Goal: Task Accomplishment & Management: Manage account settings

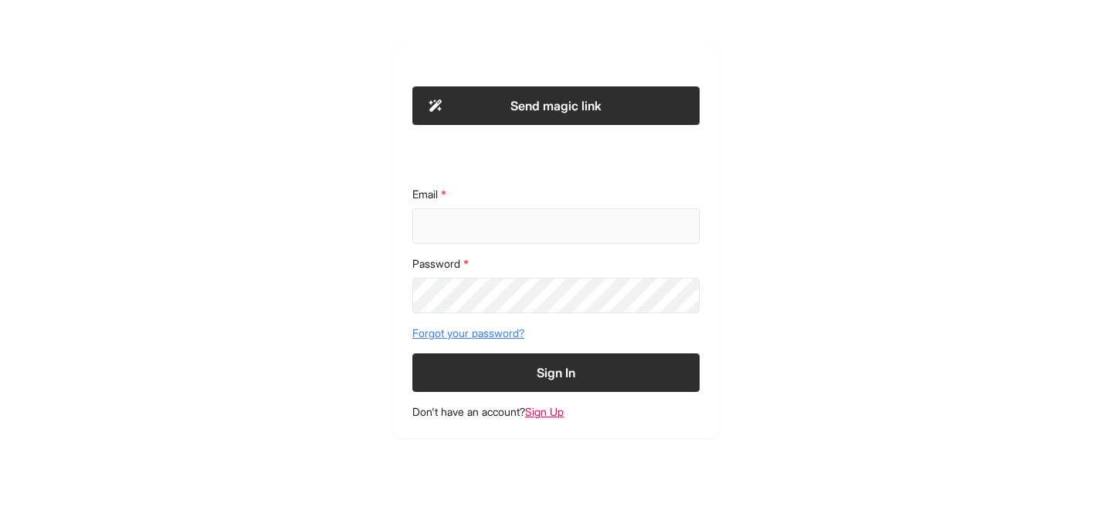
click at [482, 234] on input "Email" at bounding box center [555, 226] width 287 height 36
type input "**********"
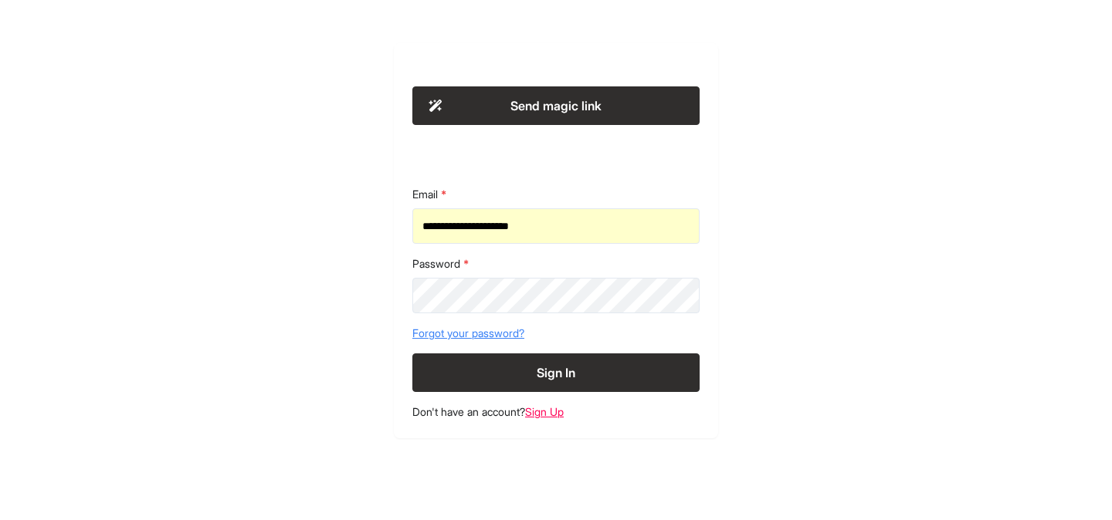
click at [558, 382] on button "Sign In" at bounding box center [555, 373] width 287 height 39
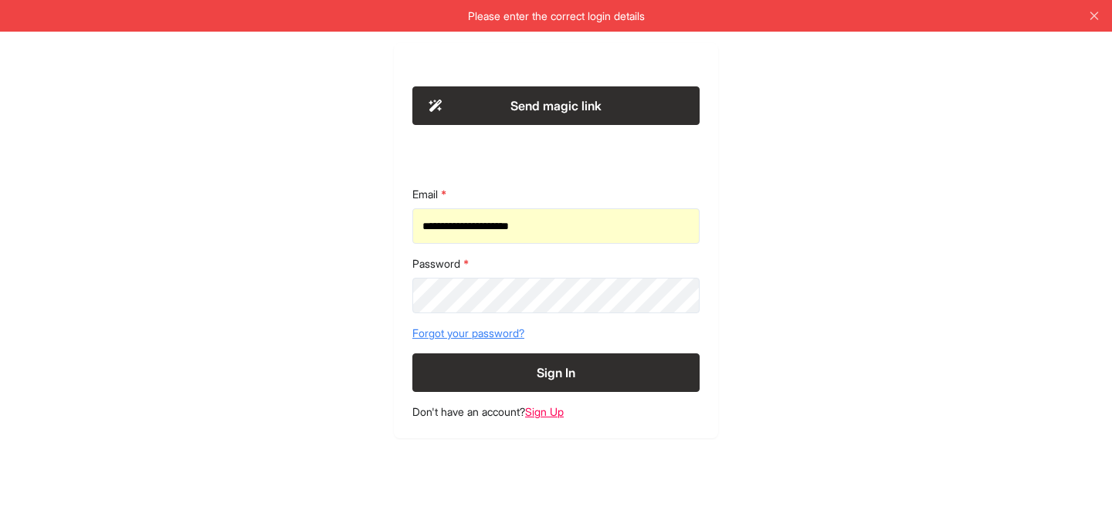
click at [479, 333] on link "Forgot your password?" at bounding box center [555, 333] width 287 height 15
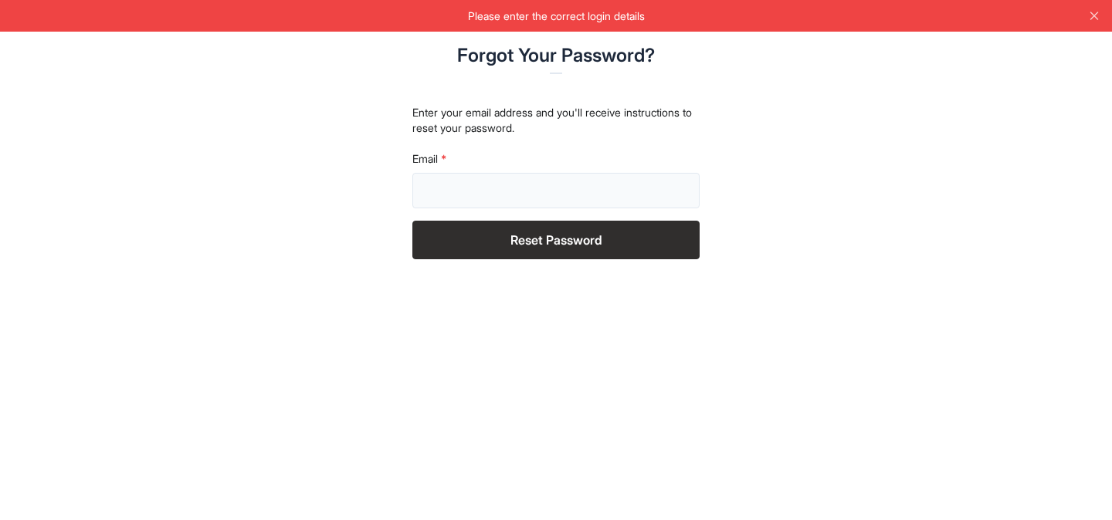
click at [498, 198] on input "Email" at bounding box center [555, 191] width 287 height 36
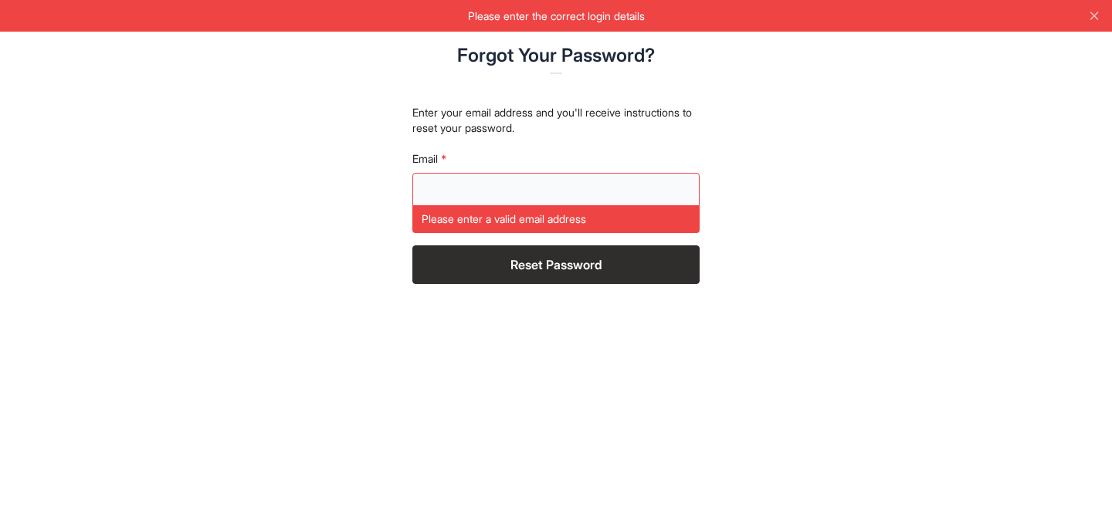
type input "**********"
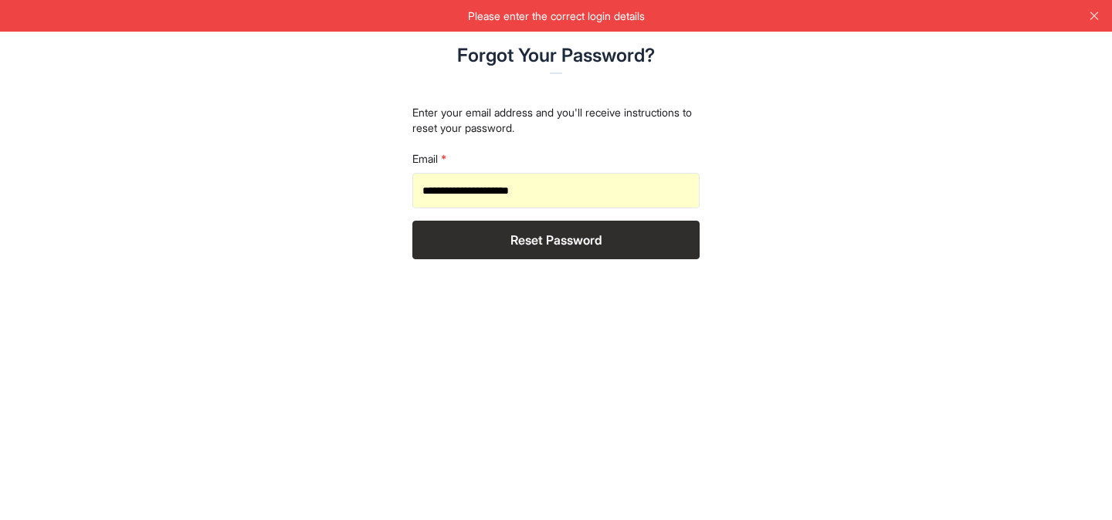
click at [505, 242] on button "Reset Password" at bounding box center [555, 240] width 287 height 39
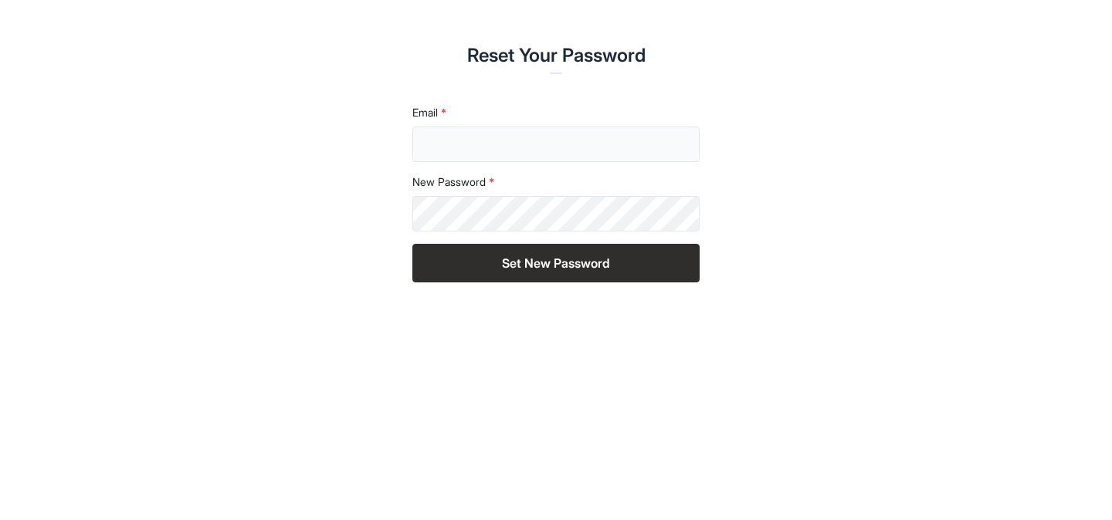
click at [463, 155] on input "Email" at bounding box center [555, 145] width 287 height 36
type input "**********"
click at [529, 265] on button "Set New Password" at bounding box center [555, 263] width 287 height 39
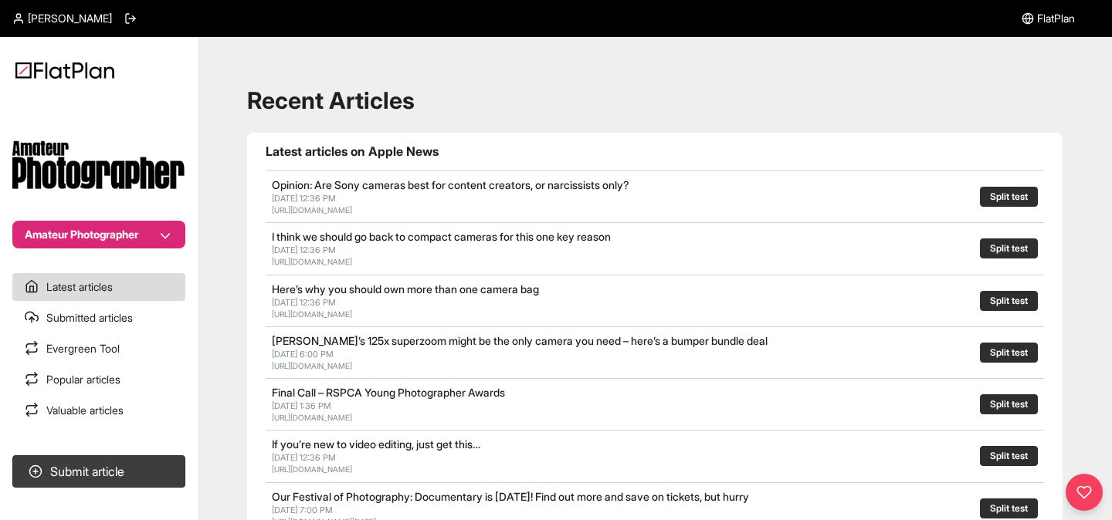
click at [101, 225] on button "Amateur Photographer" at bounding box center [98, 235] width 173 height 28
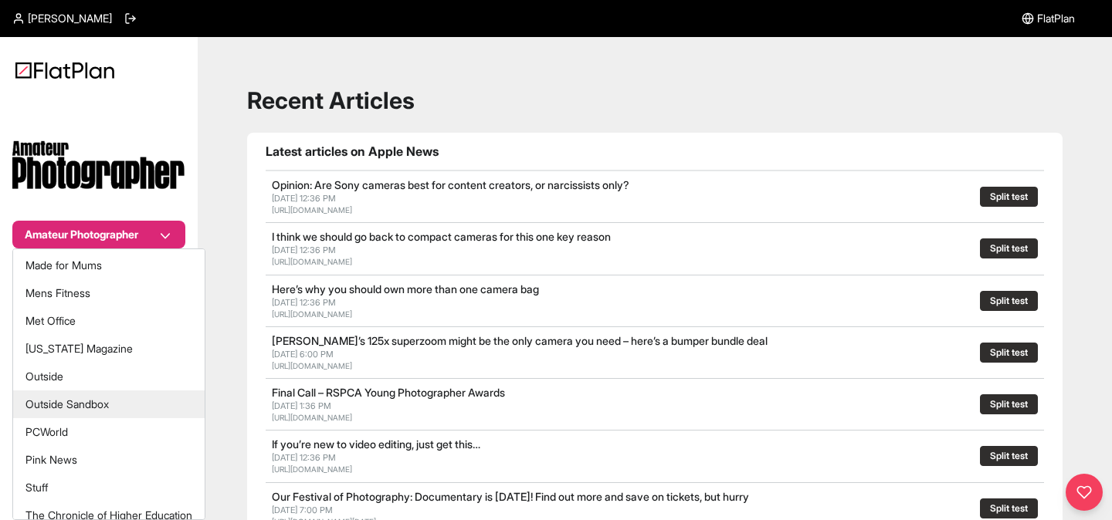
scroll to position [403, 0]
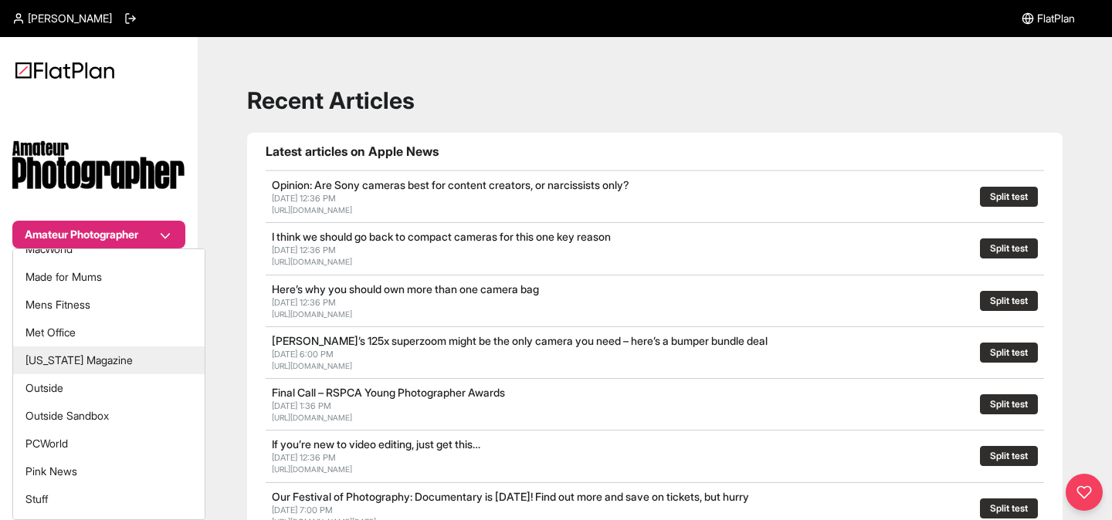
click at [95, 350] on button "[US_STATE] Magazine" at bounding box center [108, 361] width 191 height 28
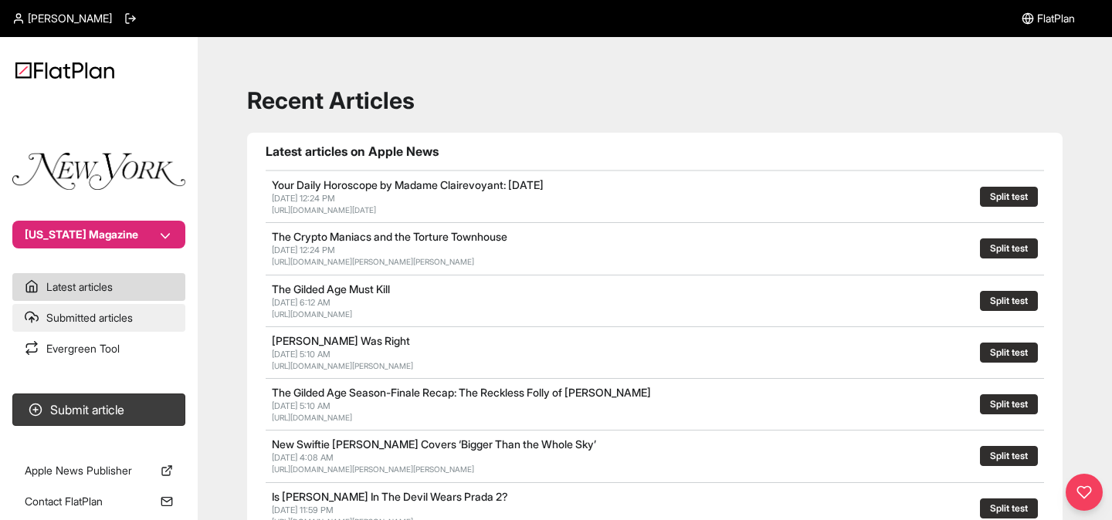
click at [72, 319] on link "Submitted articles" at bounding box center [98, 318] width 173 height 28
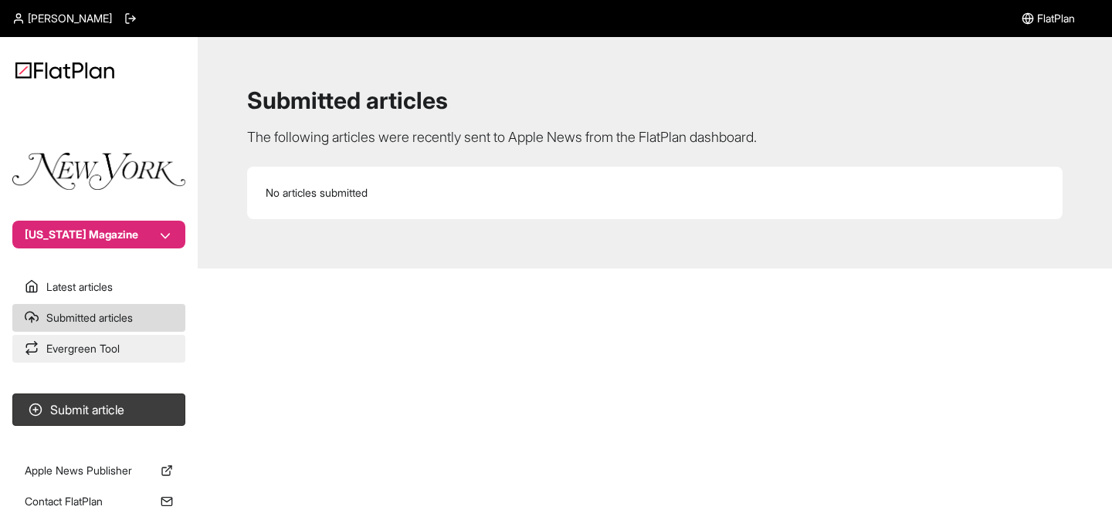
click at [83, 344] on link "Evergreen Tool" at bounding box center [98, 349] width 173 height 28
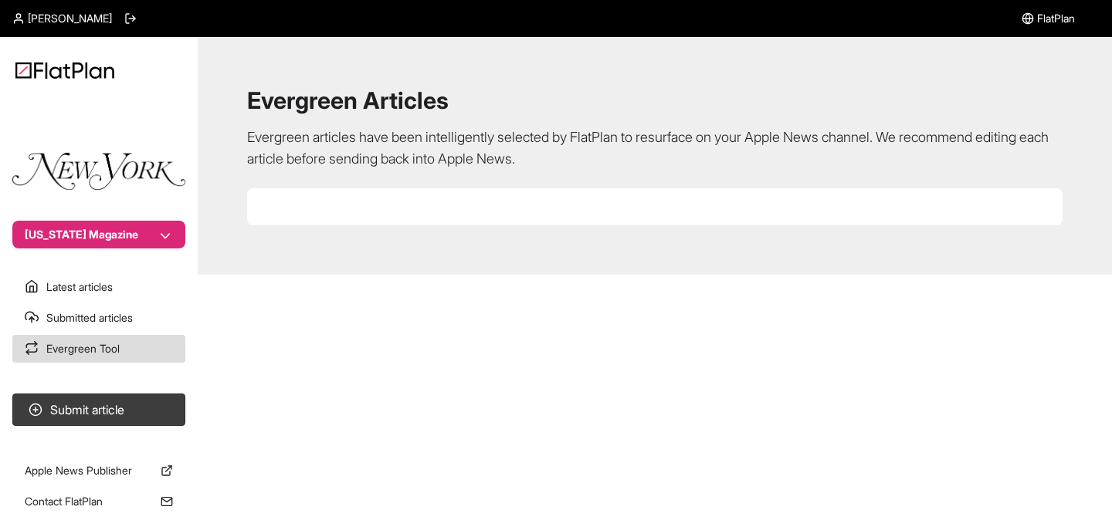
click at [445, 217] on section at bounding box center [654, 206] width 815 height 37
click at [64, 327] on link "Submitted articles" at bounding box center [98, 318] width 173 height 28
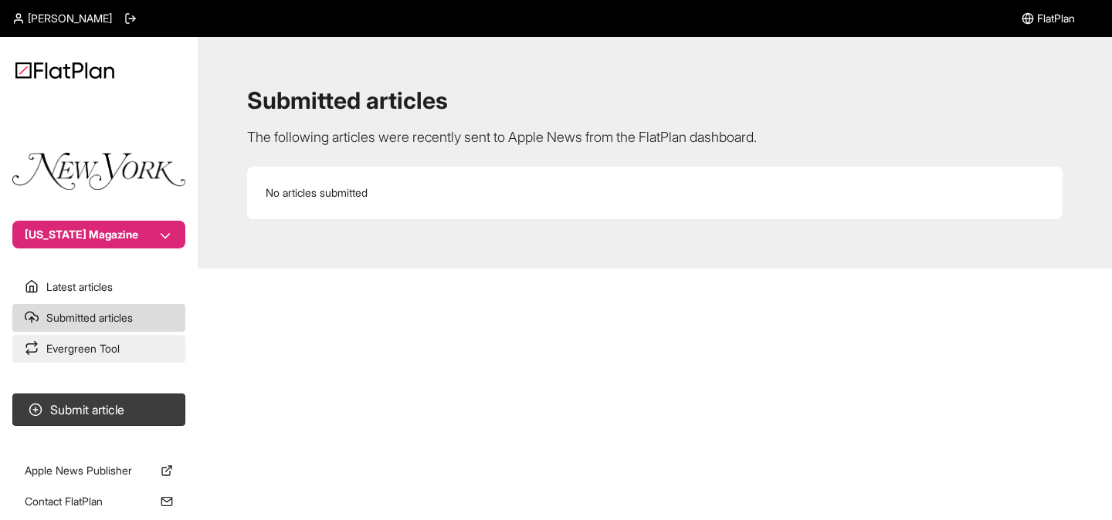
click at [83, 338] on link "Evergreen Tool" at bounding box center [98, 349] width 173 height 28
